Goal: Transaction & Acquisition: Purchase product/service

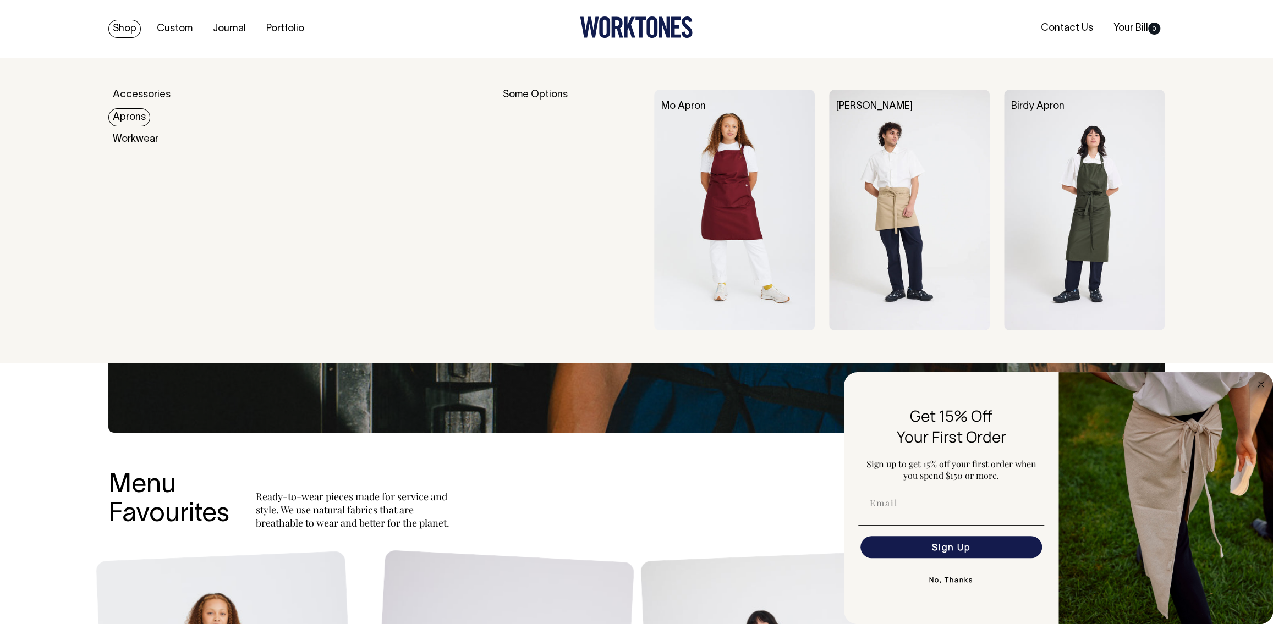
click at [133, 116] on link "Aprons" at bounding box center [129, 117] width 42 height 18
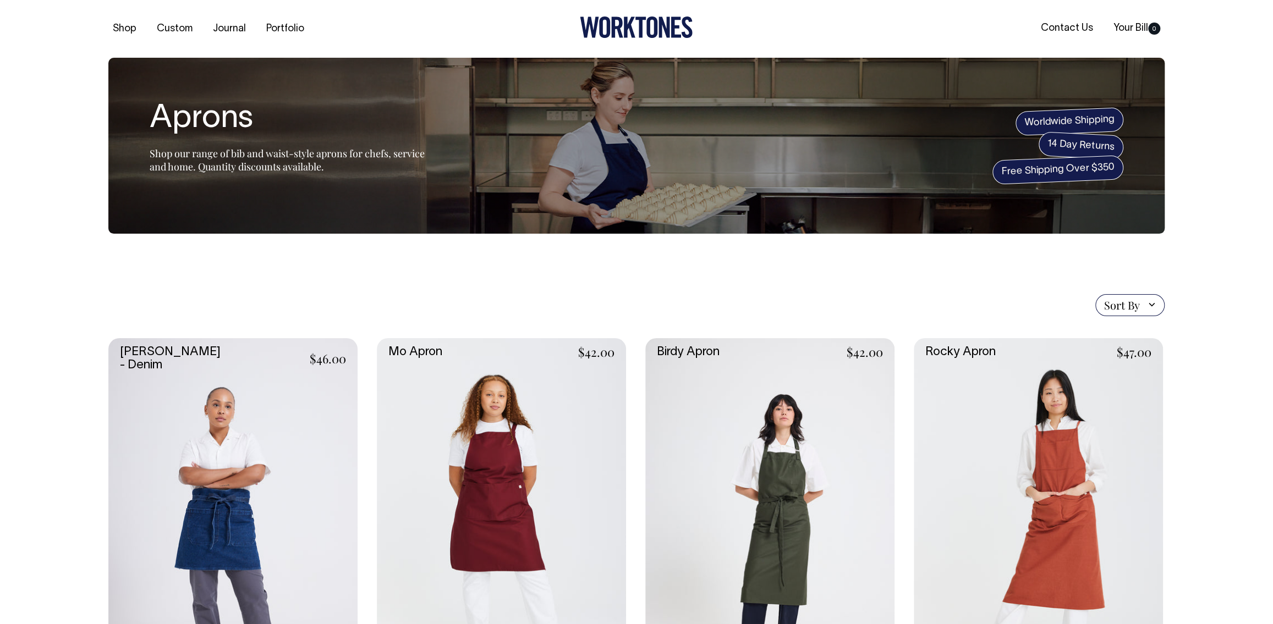
click at [547, 502] on link at bounding box center [501, 525] width 249 height 374
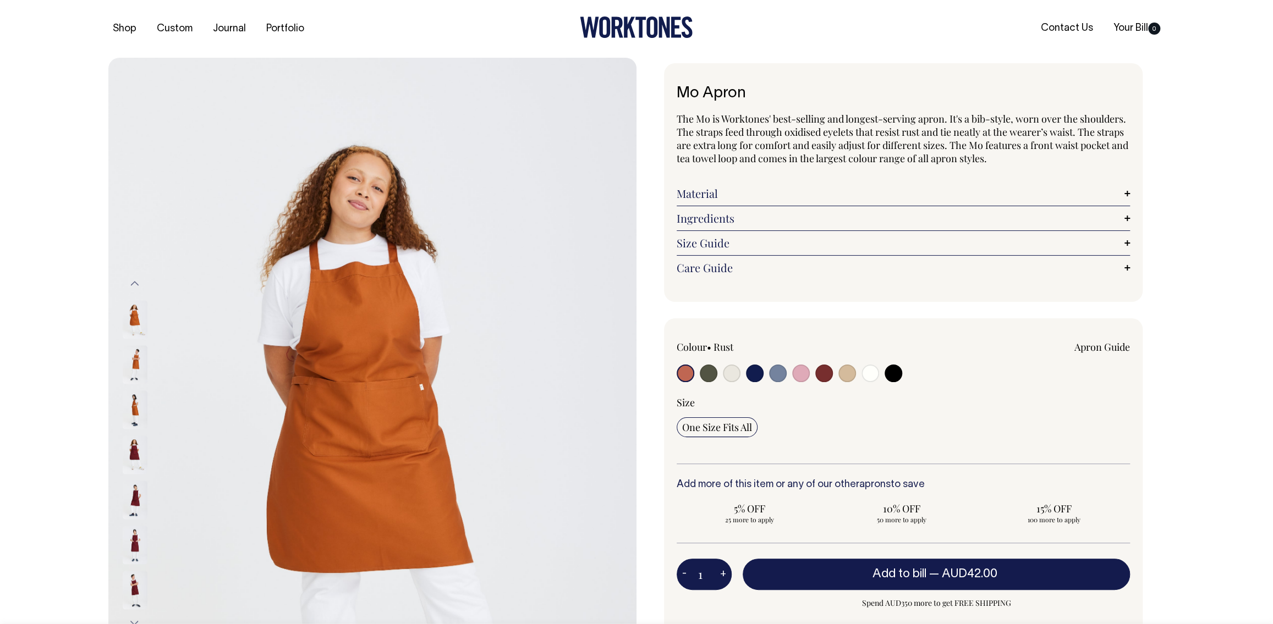
click at [846, 371] on input "radio" at bounding box center [847, 374] width 18 height 18
radio input "true"
select select "Khaki"
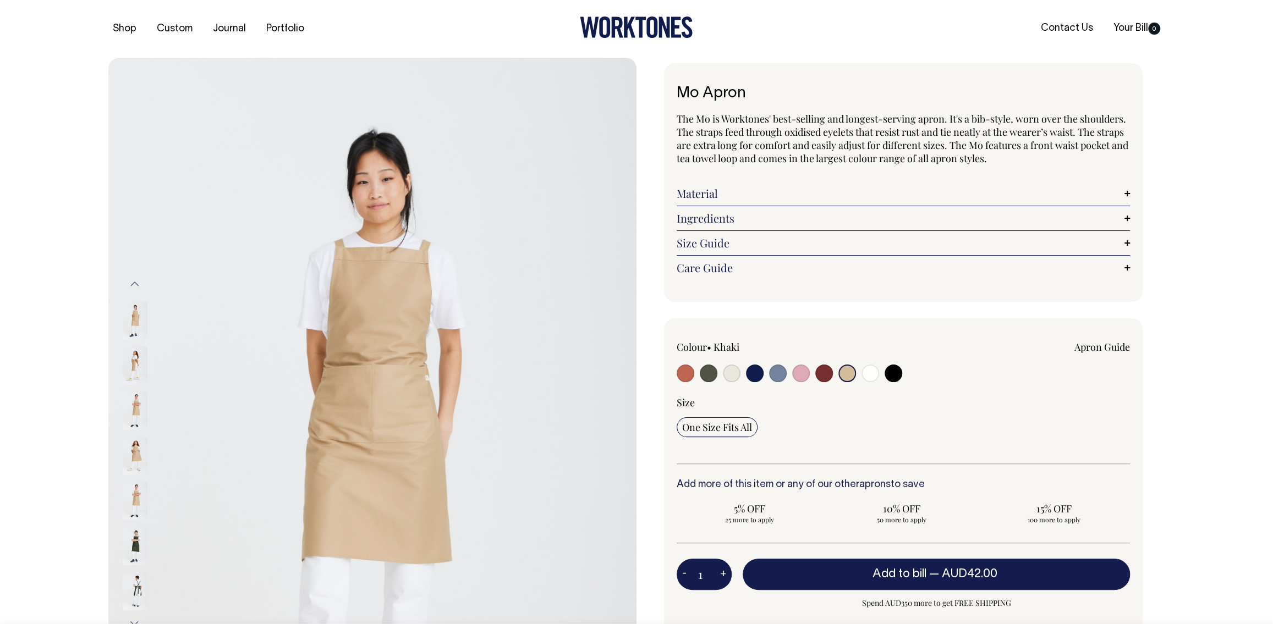
click at [784, 196] on link "Material" at bounding box center [903, 193] width 453 height 13
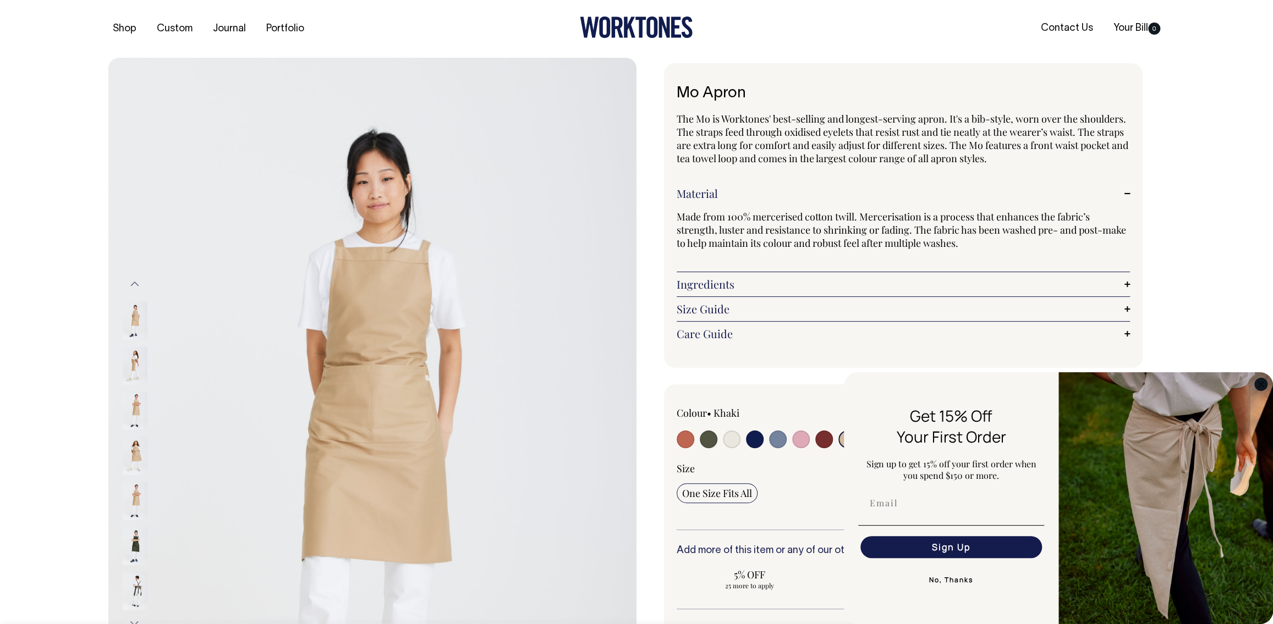
click at [1263, 383] on circle "Close dialog" at bounding box center [1261, 384] width 13 height 13
